Goal: Navigation & Orientation: Find specific page/section

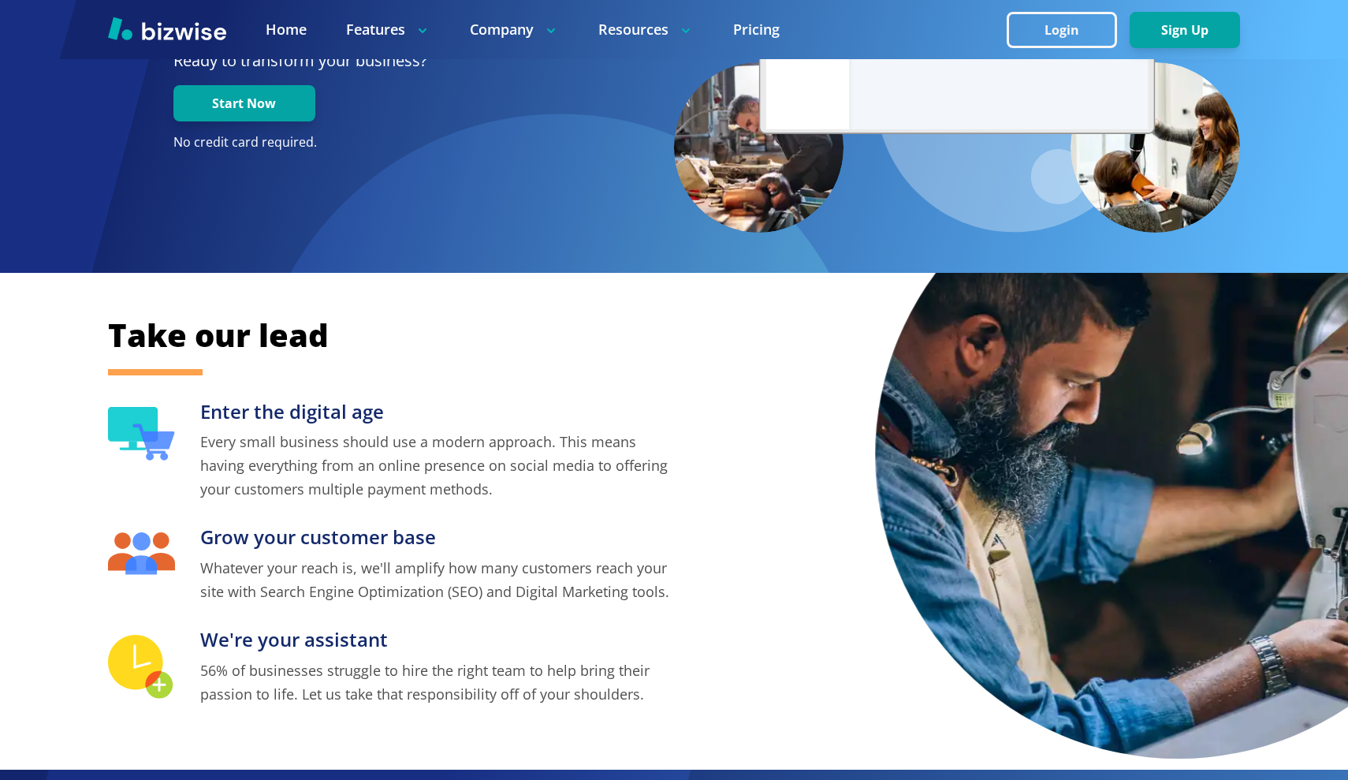
scroll to position [304, 0]
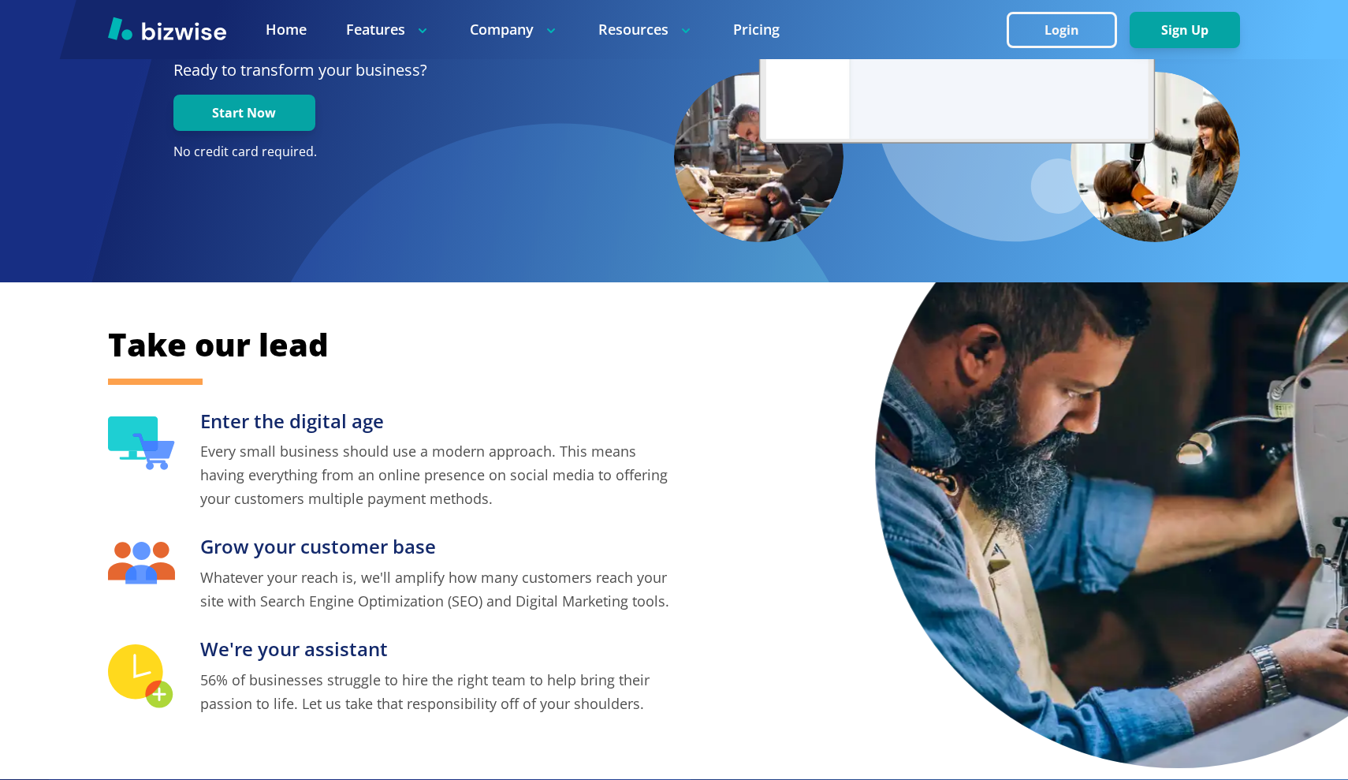
click at [166, 375] on div "Take our lead Enter the digital age Every small business should use a modern ap…" at bounding box center [674, 530] width 1348 height 497
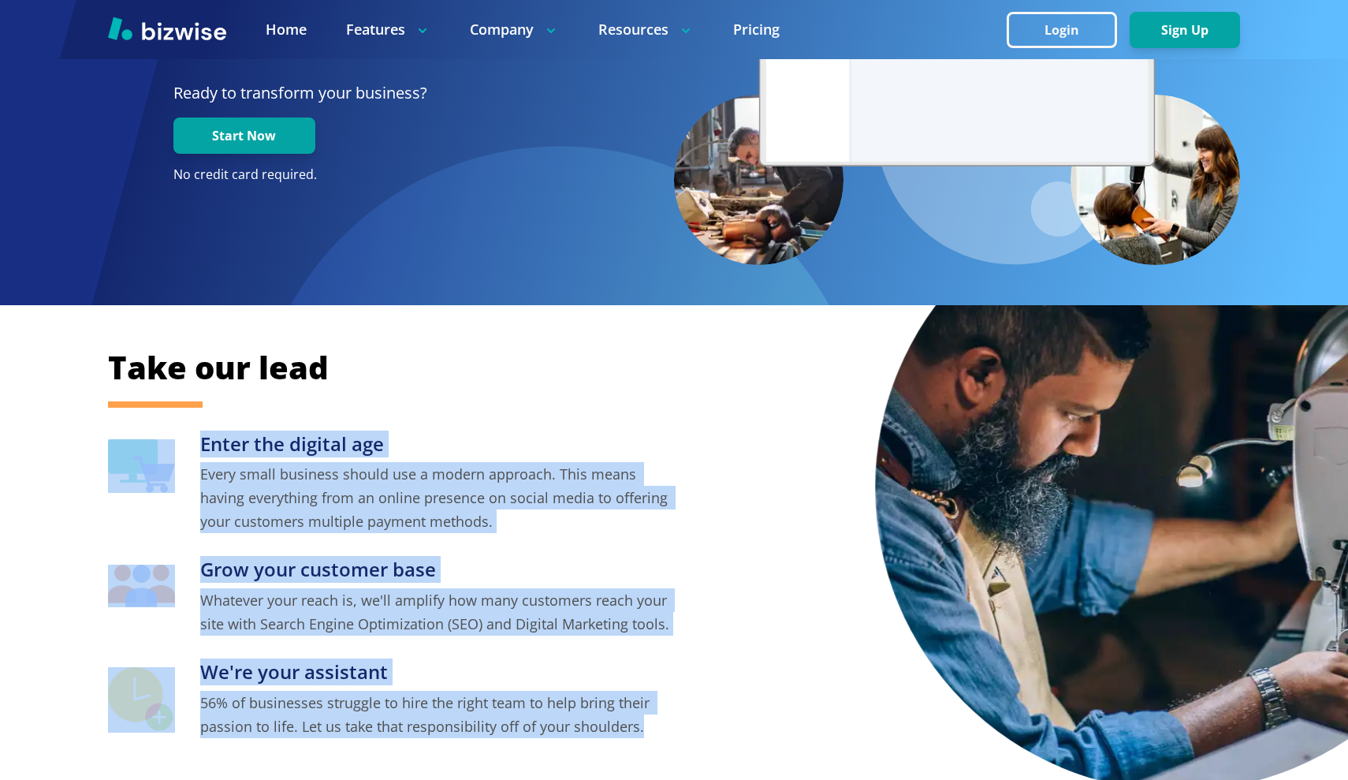
scroll to position [263, 0]
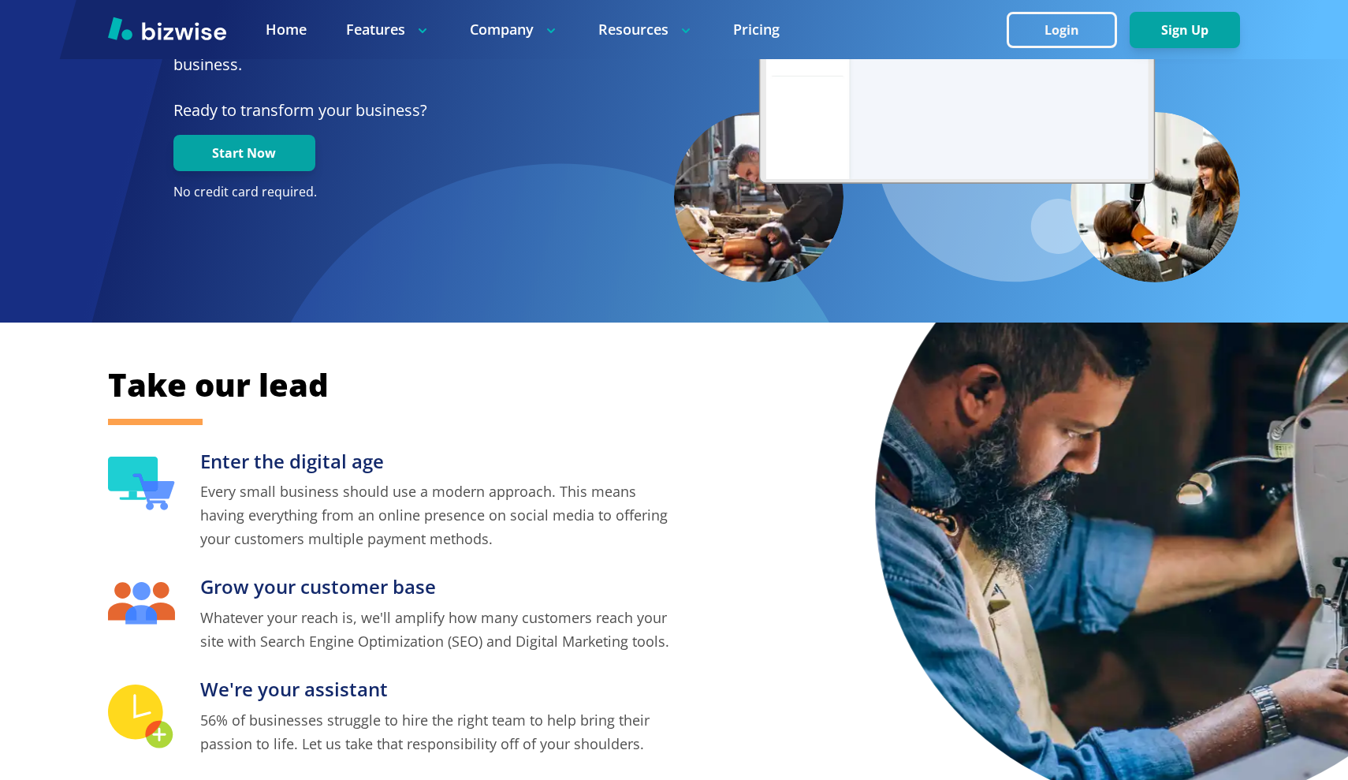
click at [681, 719] on div "Take our lead Enter the digital age Every small business should use a modern ap…" at bounding box center [674, 560] width 1132 height 392
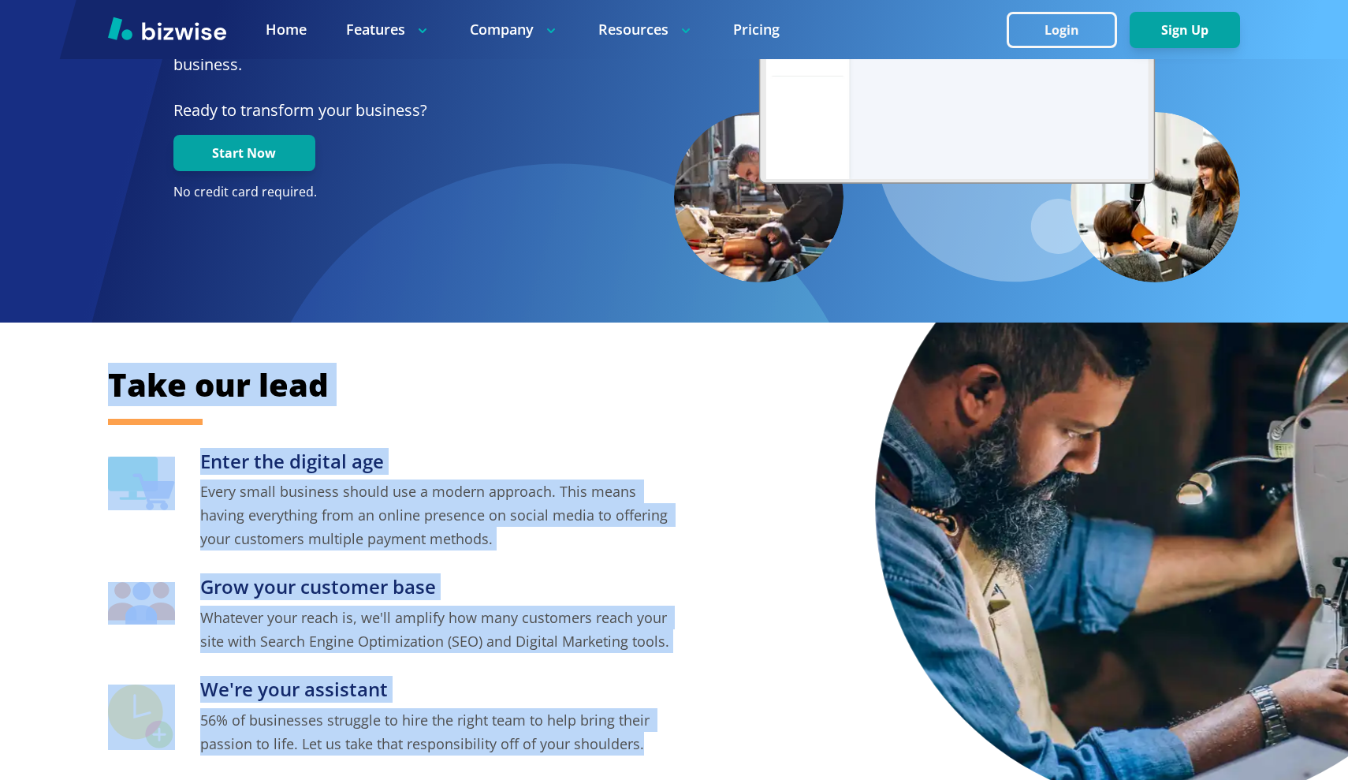
drag, startPoint x: 682, startPoint y: 746, endPoint x: 88, endPoint y: 388, distance: 694.0
click at [88, 388] on div "Take our lead Enter the digital age Every small business should use a modern ap…" at bounding box center [674, 571] width 1348 height 497
copy div "Take our lead Enter the digital age Every small business should use a modern ap…"
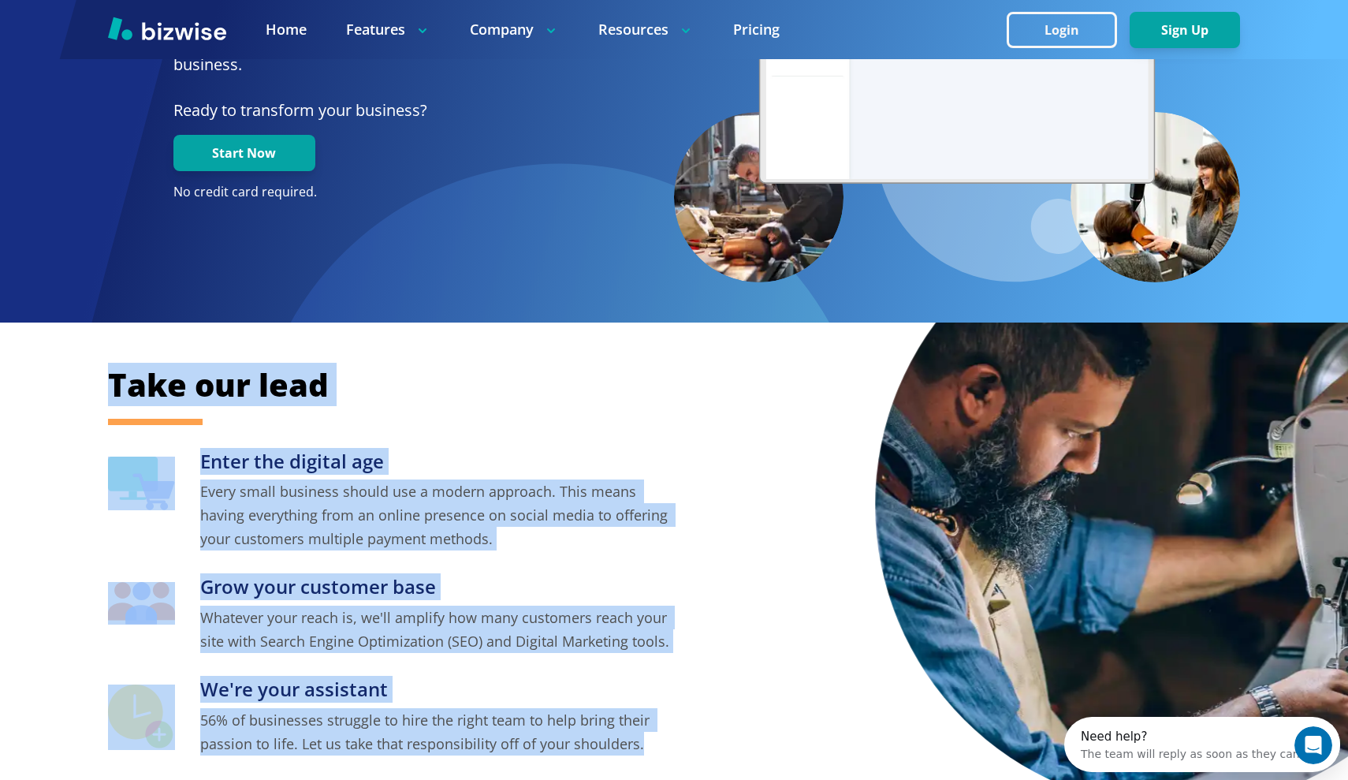
scroll to position [0, 0]
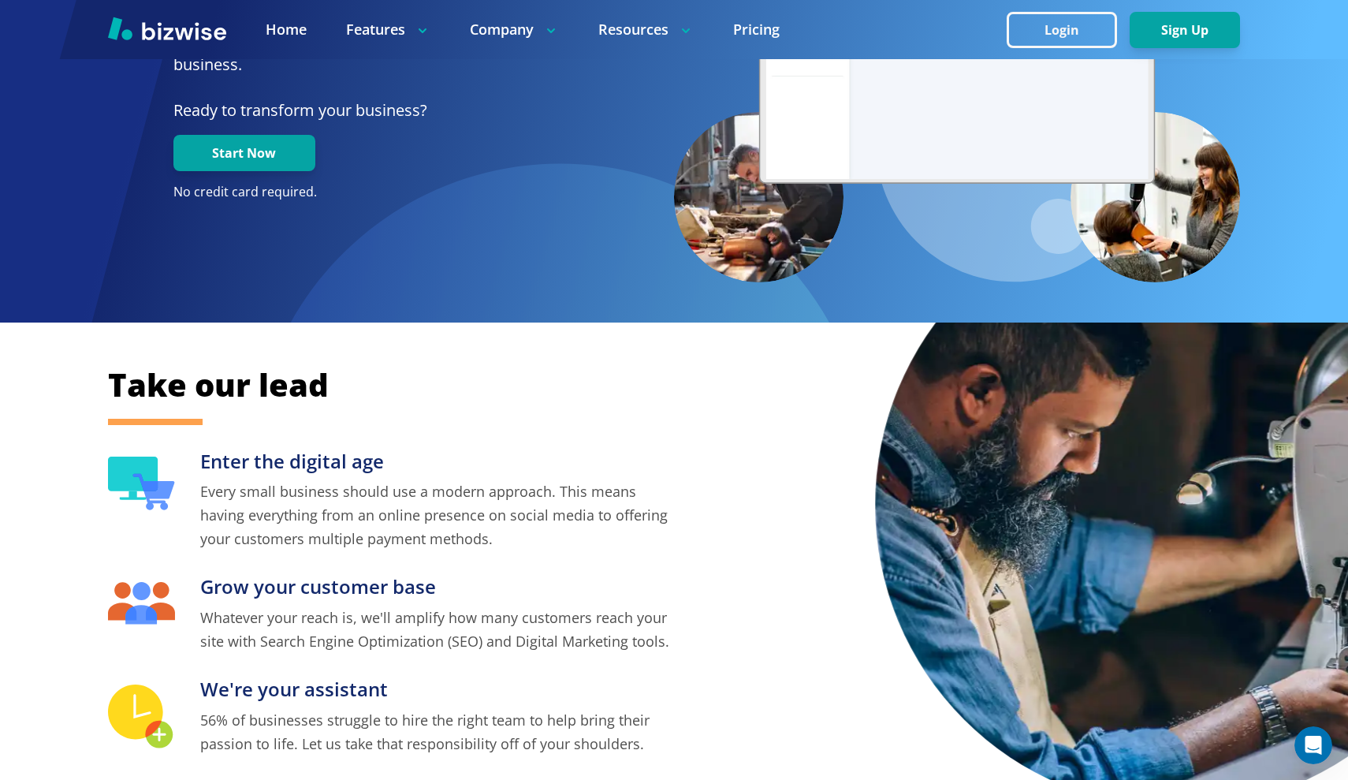
click at [311, 28] on div "Home Features Company Resources Pricing" at bounding box center [503, 30] width 554 height 20
click at [286, 29] on link "Home" at bounding box center [286, 30] width 41 height 20
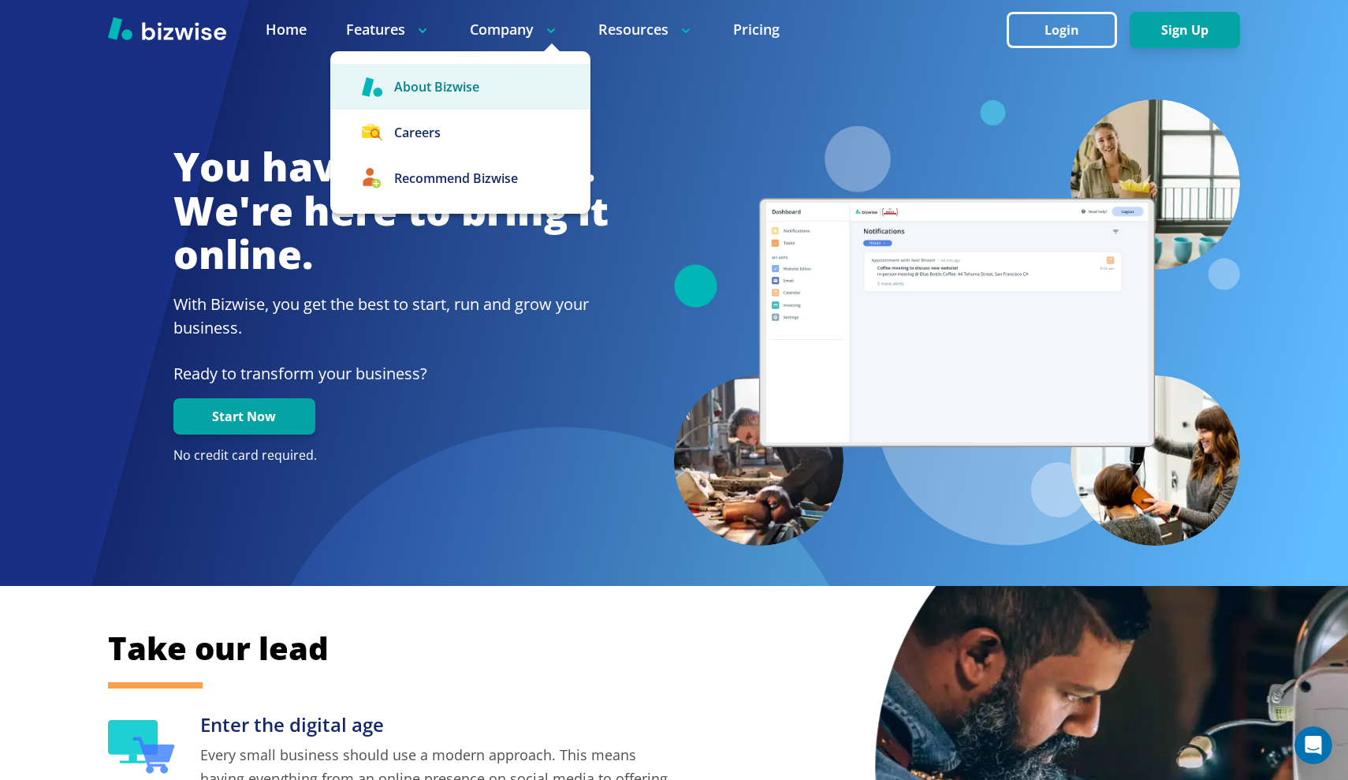
click at [446, 95] on link "About Bizwise" at bounding box center [460, 87] width 260 height 46
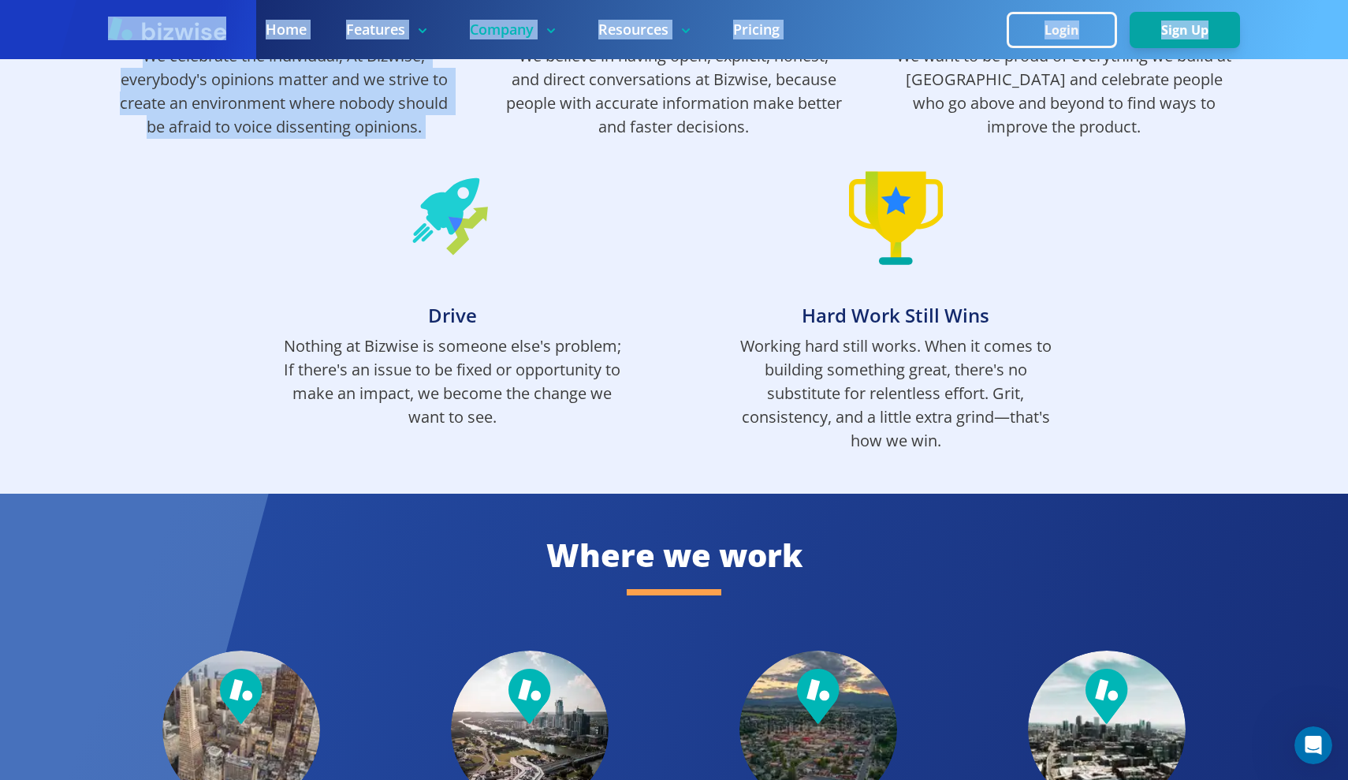
scroll to position [1312, 0]
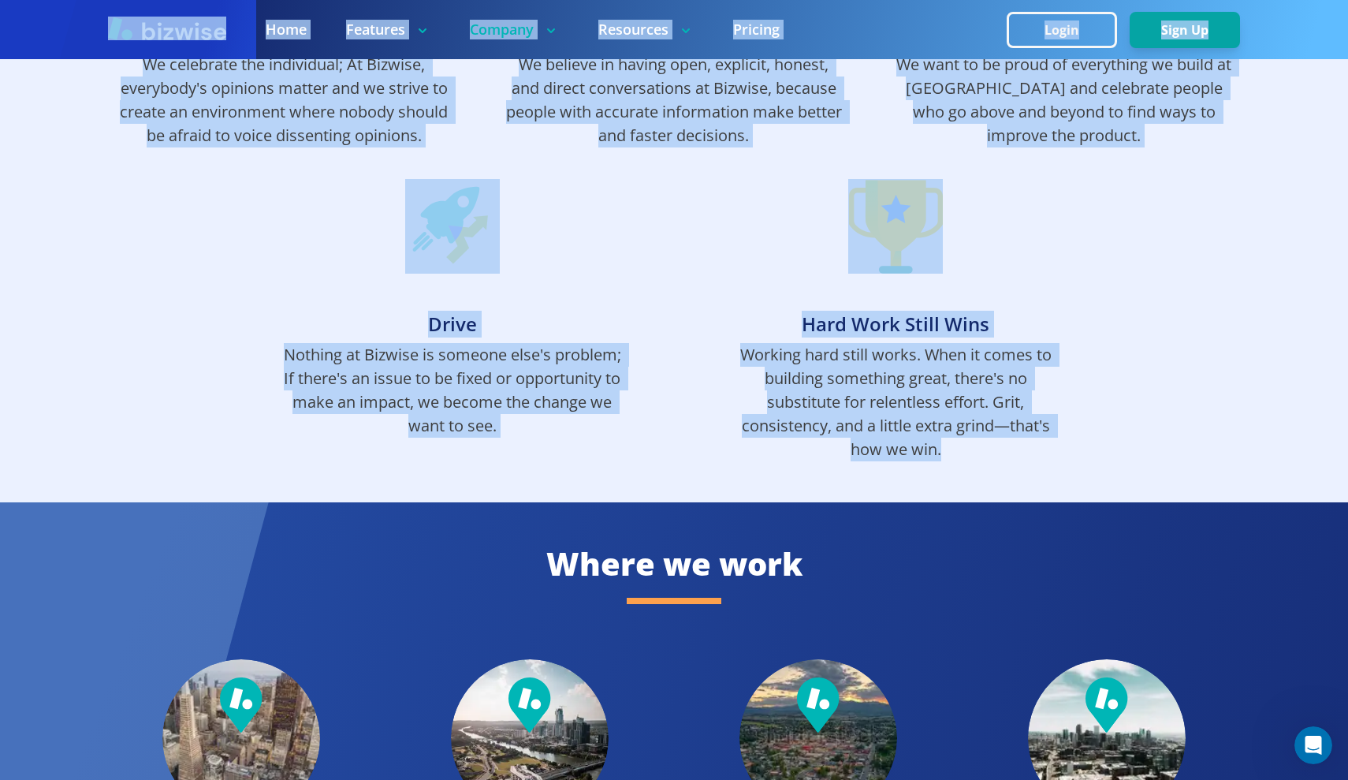
drag, startPoint x: 720, startPoint y: 56, endPoint x: 1036, endPoint y: 450, distance: 505.4
click at [1036, 450] on div "Home Features Company Resources Pricing Login Sign Up Home Features Company Res…" at bounding box center [674, 530] width 1348 height 3684
copy div "Home Features Company Resources Pricing Login Sign Up Home Features Company Res…"
